Goal: Task Accomplishment & Management: Manage account settings

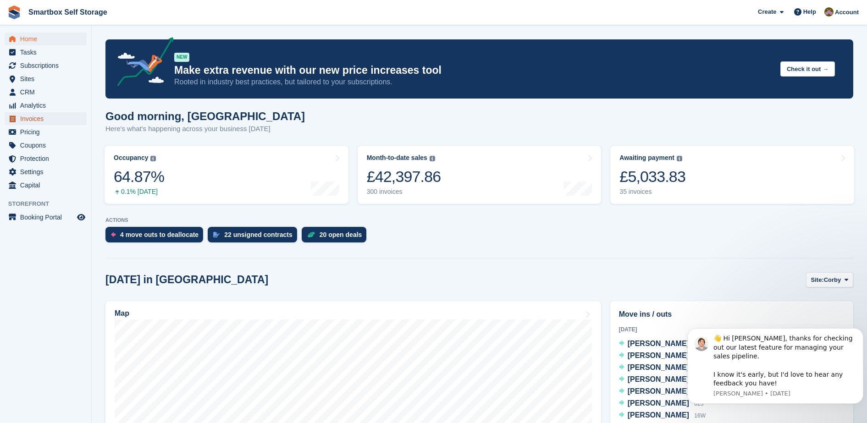
click at [66, 115] on span "Invoices" at bounding box center [47, 118] width 55 height 13
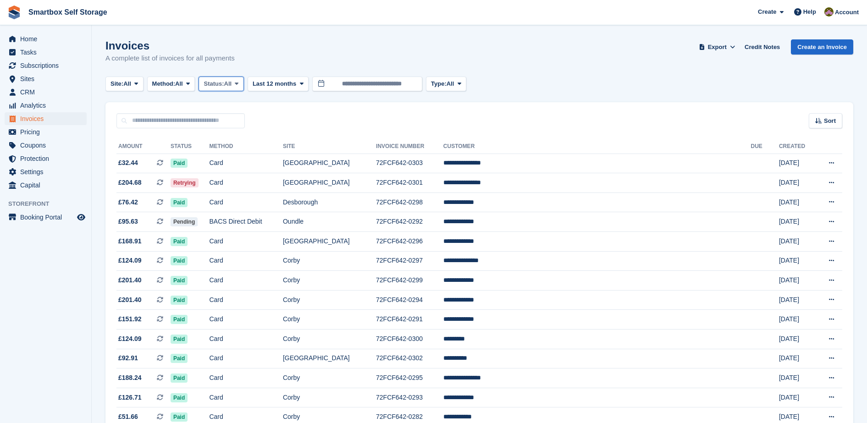
click at [232, 80] on span "All" at bounding box center [228, 83] width 8 height 9
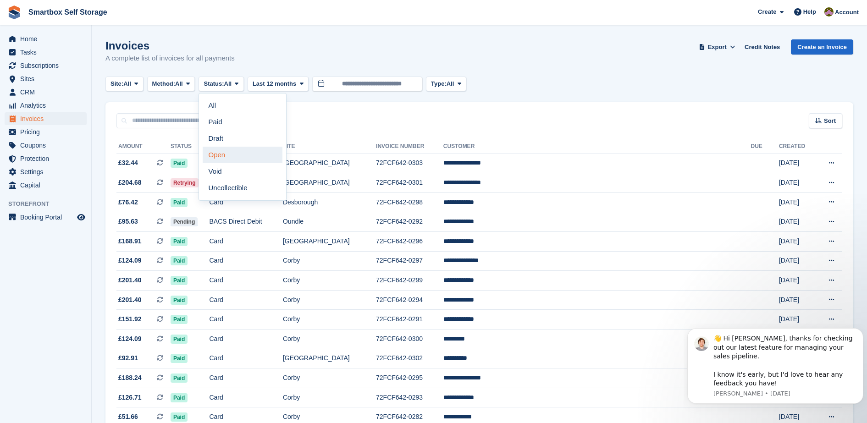
click at [235, 155] on link "Open" at bounding box center [243, 155] width 80 height 16
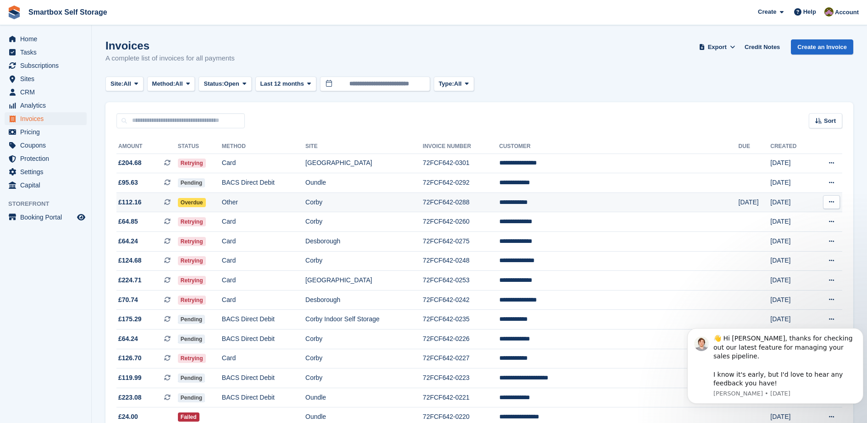
click at [293, 201] on td "Other" at bounding box center [263, 202] width 83 height 20
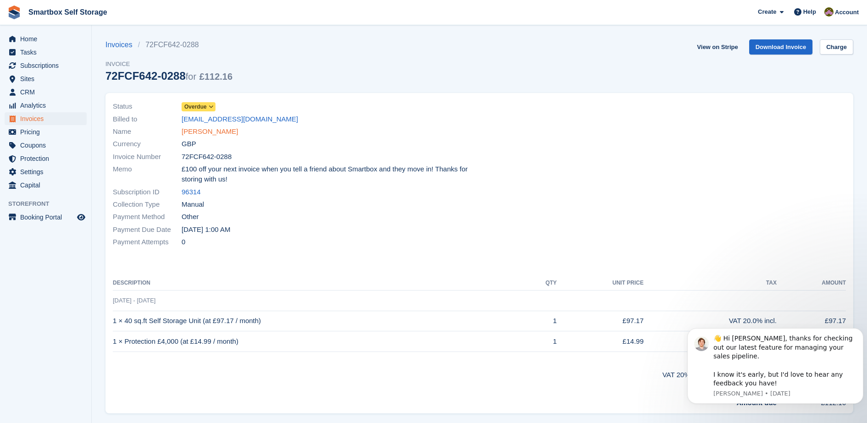
click at [215, 132] on link "Ryan Vickers" at bounding box center [209, 131] width 56 height 11
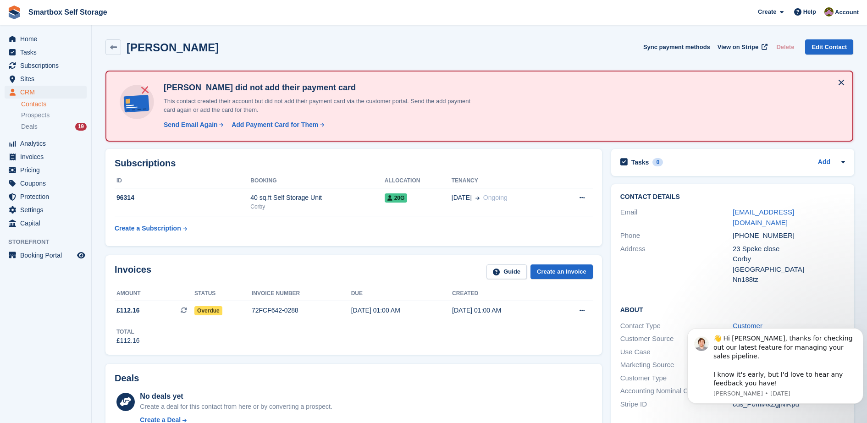
scroll to position [370, 0]
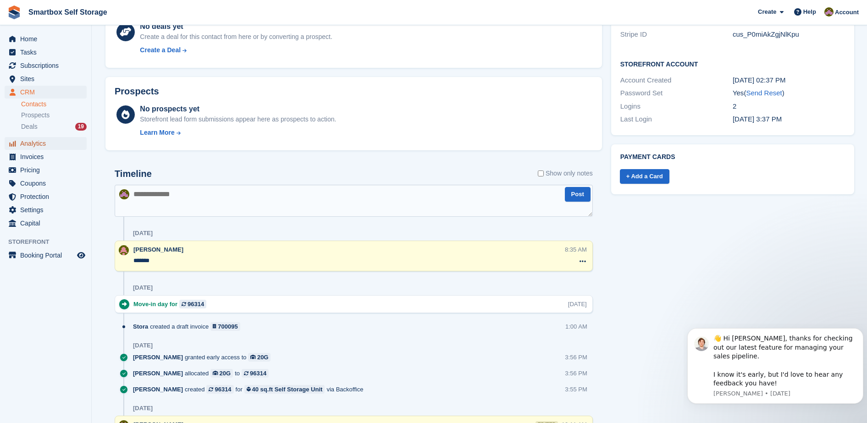
click at [59, 149] on span "Analytics" at bounding box center [47, 143] width 55 height 13
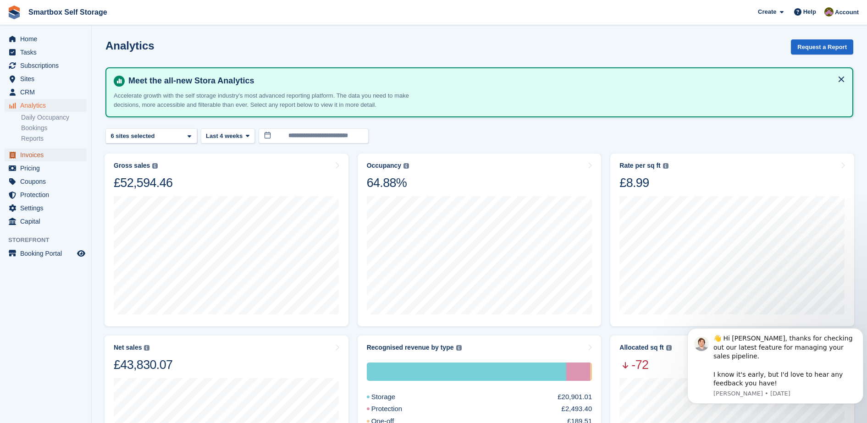
click at [53, 160] on span "Invoices" at bounding box center [47, 154] width 55 height 13
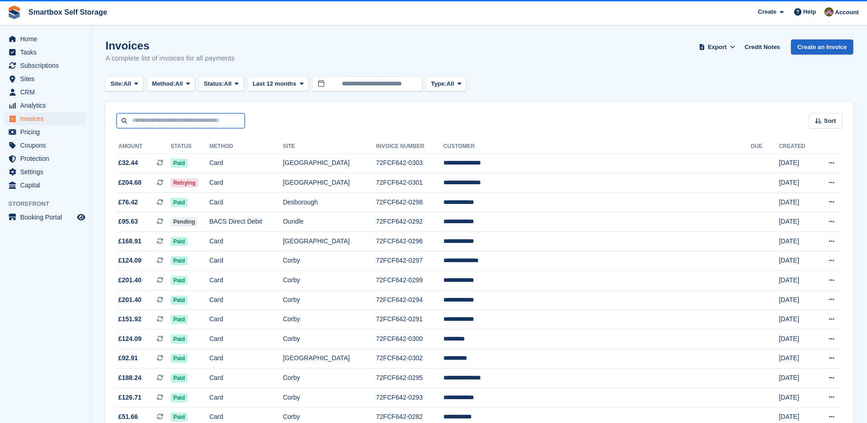
click at [181, 118] on input "text" at bounding box center [180, 120] width 128 height 15
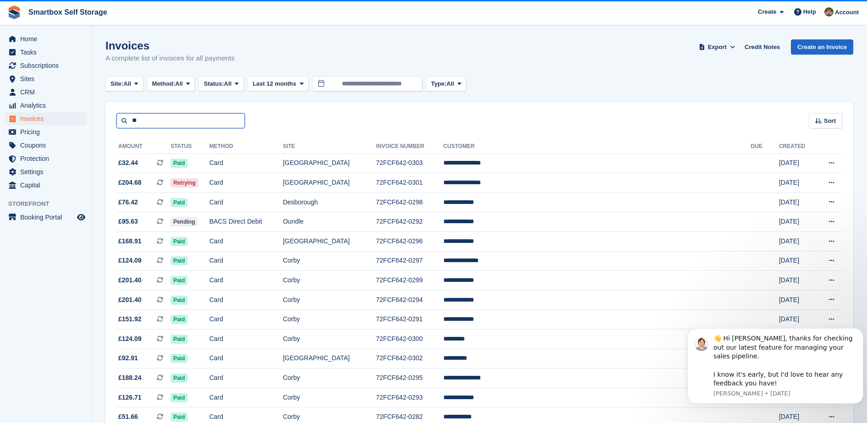
click at [181, 118] on input "**" at bounding box center [180, 120] width 128 height 15
type input "*****"
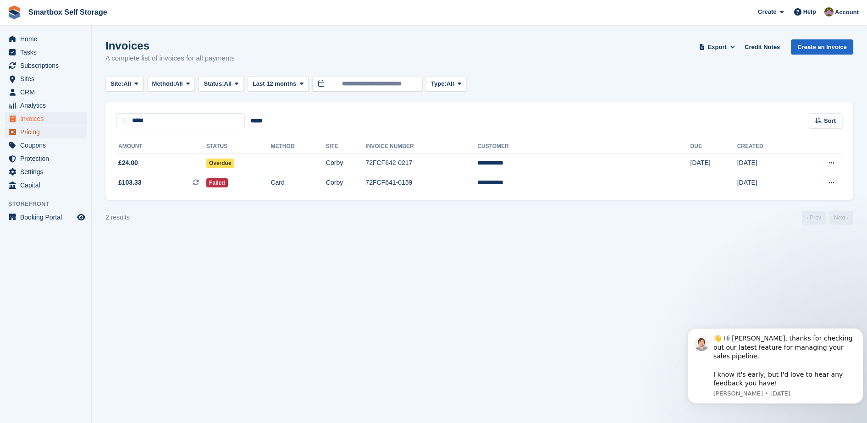
click at [53, 130] on span "Pricing" at bounding box center [47, 132] width 55 height 13
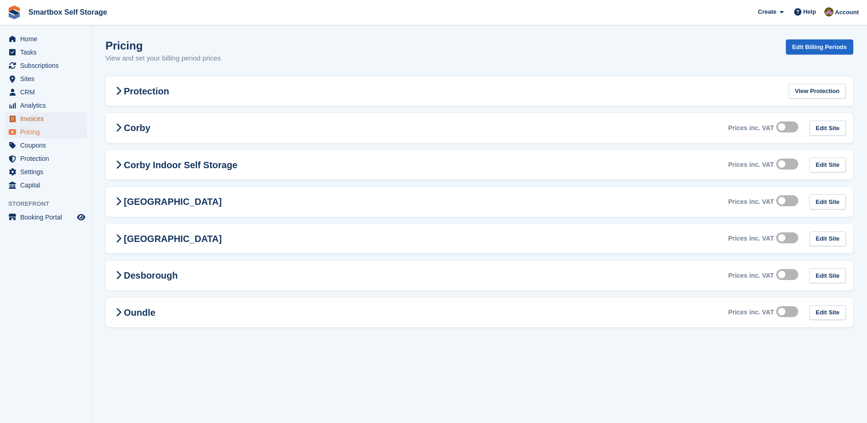
click at [54, 121] on span "Invoices" at bounding box center [47, 118] width 55 height 13
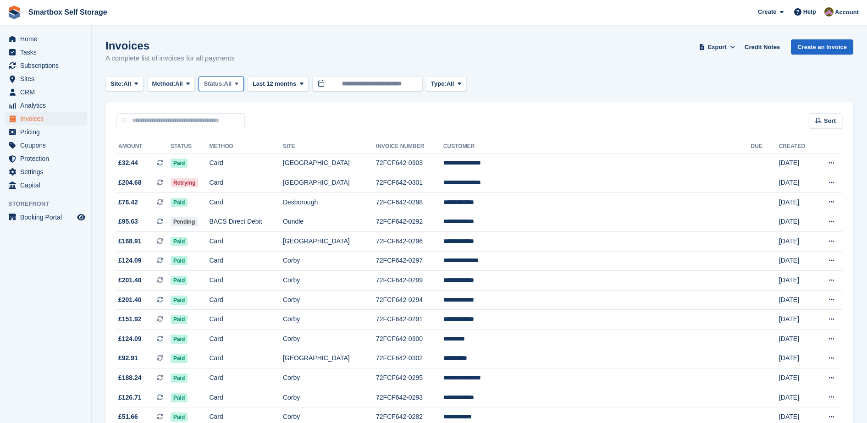
click at [223, 81] on span "Status:" at bounding box center [213, 83] width 20 height 9
click at [214, 158] on link "Open" at bounding box center [243, 155] width 80 height 16
